Goal: Transaction & Acquisition: Subscribe to service/newsletter

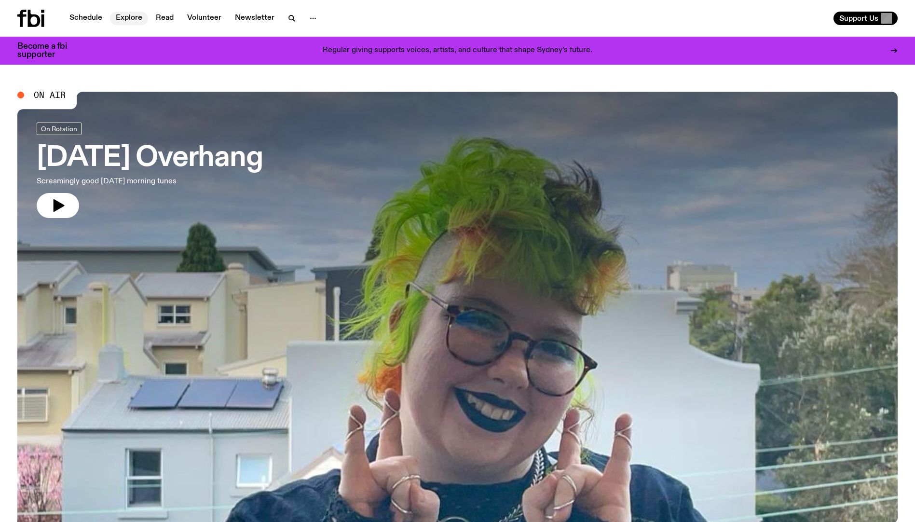
click at [114, 19] on link "Explore" at bounding box center [129, 19] width 38 height 14
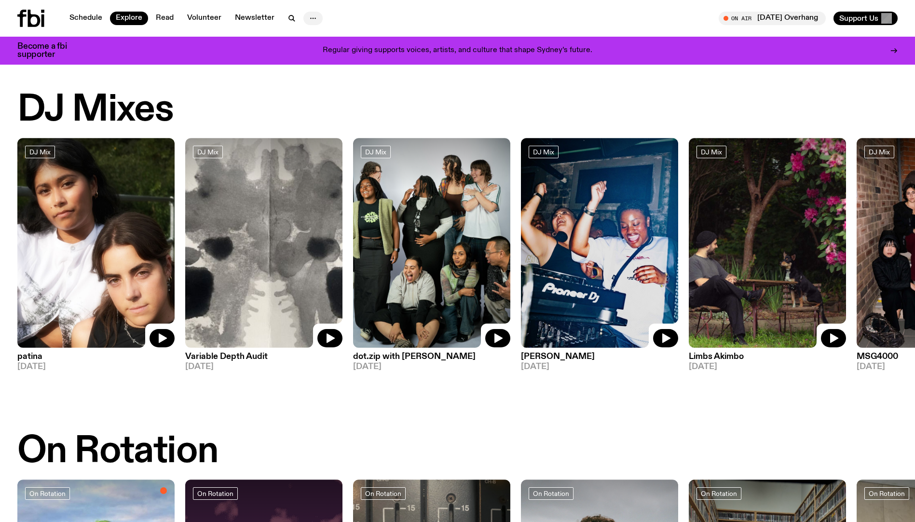
click at [307, 17] on icon "button" at bounding box center [313, 19] width 12 height 12
click at [132, 105] on h2 "DJ Mixes" at bounding box center [95, 110] width 156 height 37
click at [797, 64] on div "Become a fbi supporter Regular giving supports voices, artists, and culture tha…" at bounding box center [457, 51] width 880 height 28
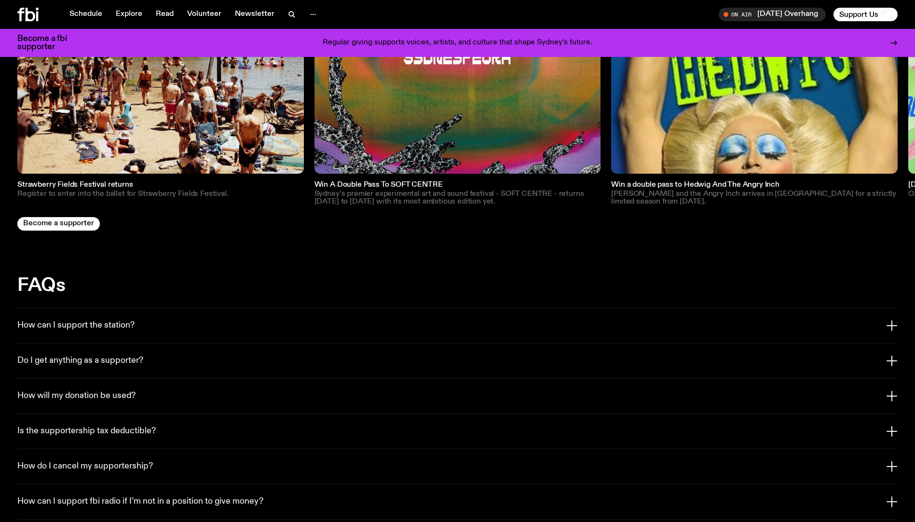
scroll to position [1540, 0]
